Goal: Find specific page/section: Find specific page/section

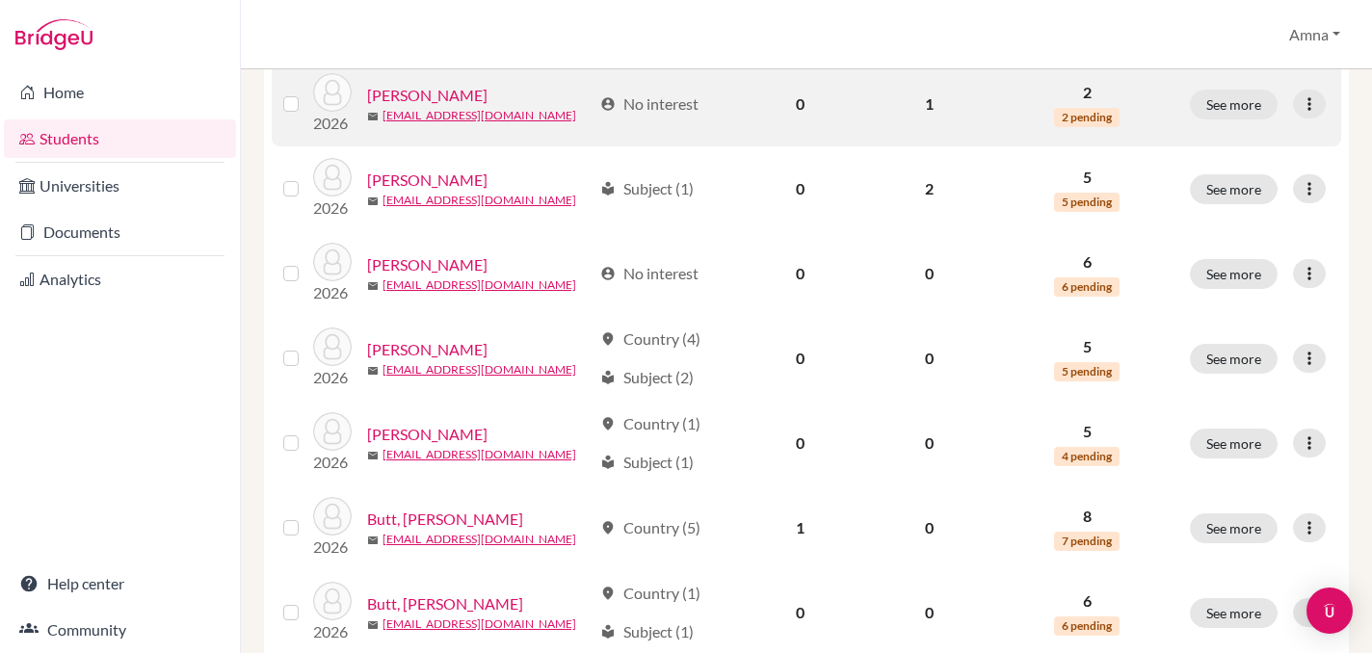
scroll to position [502, 0]
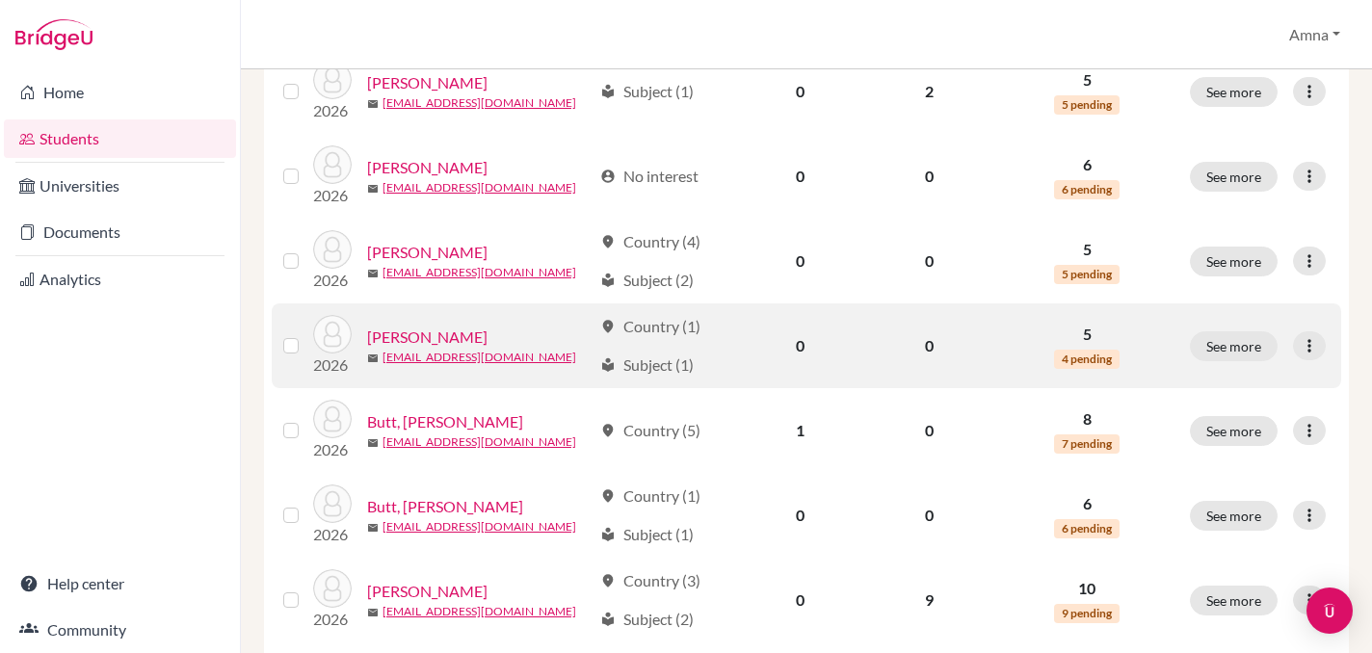
click at [423, 334] on link "[PERSON_NAME]" at bounding box center [427, 337] width 120 height 23
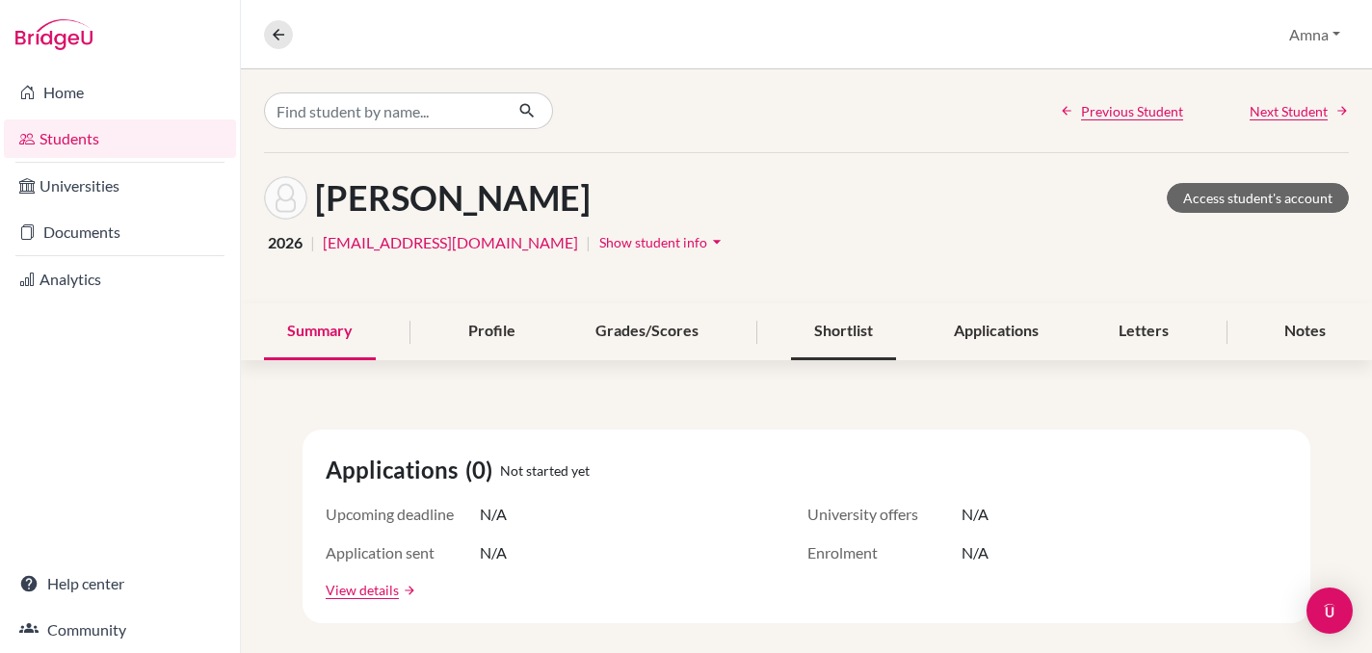
click at [840, 334] on div "Shortlist" at bounding box center [843, 331] width 105 height 57
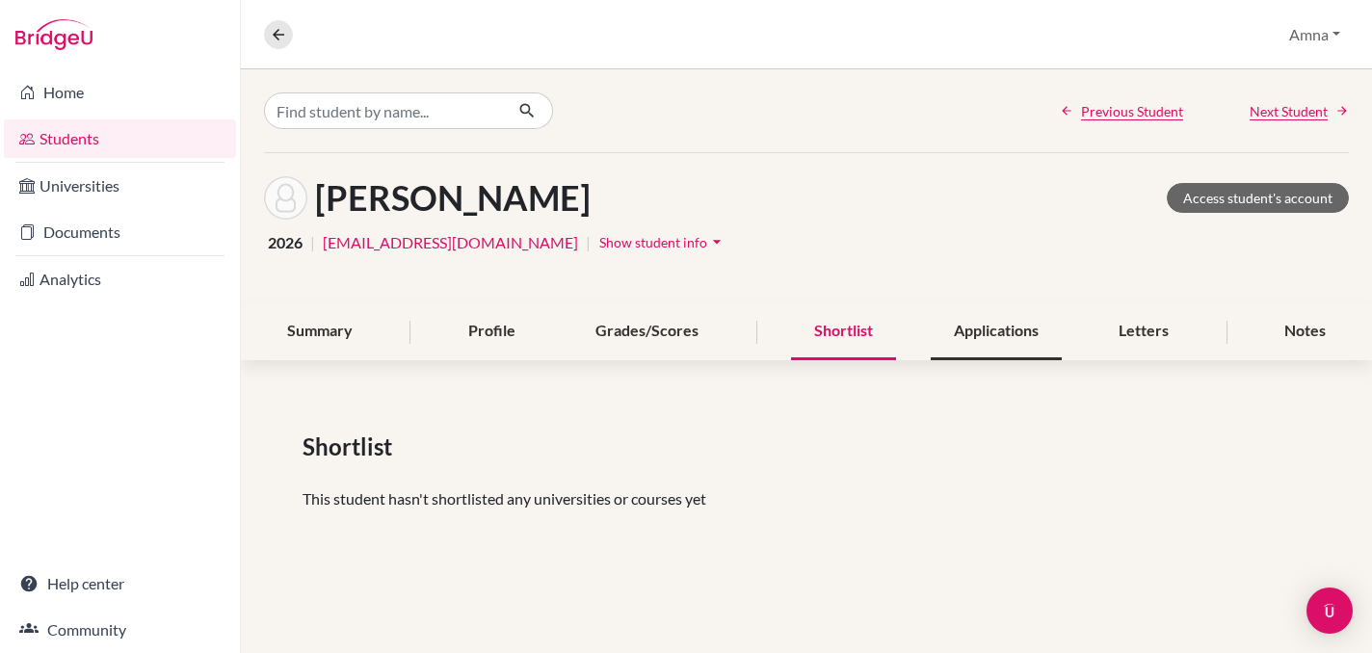
click at [974, 339] on div "Applications" at bounding box center [996, 331] width 131 height 57
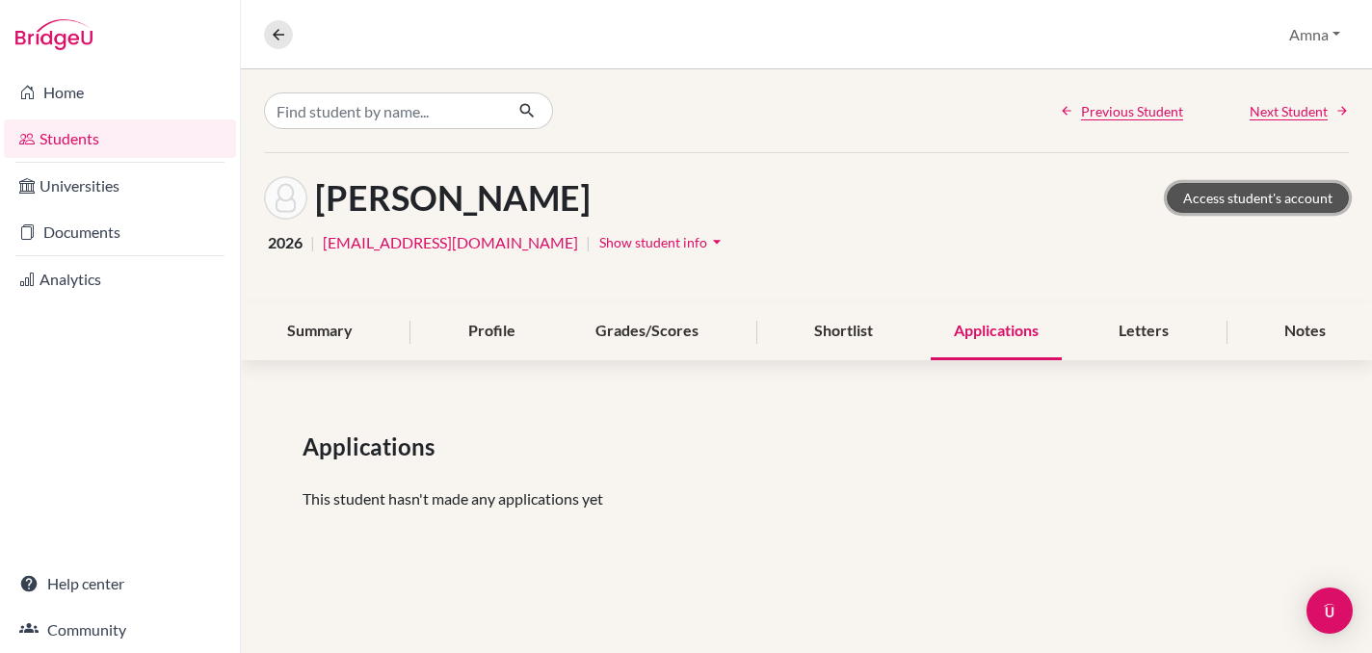
click at [1232, 201] on link "Access student's account" at bounding box center [1258, 198] width 182 height 30
